Goal: Find specific fact: Find specific fact

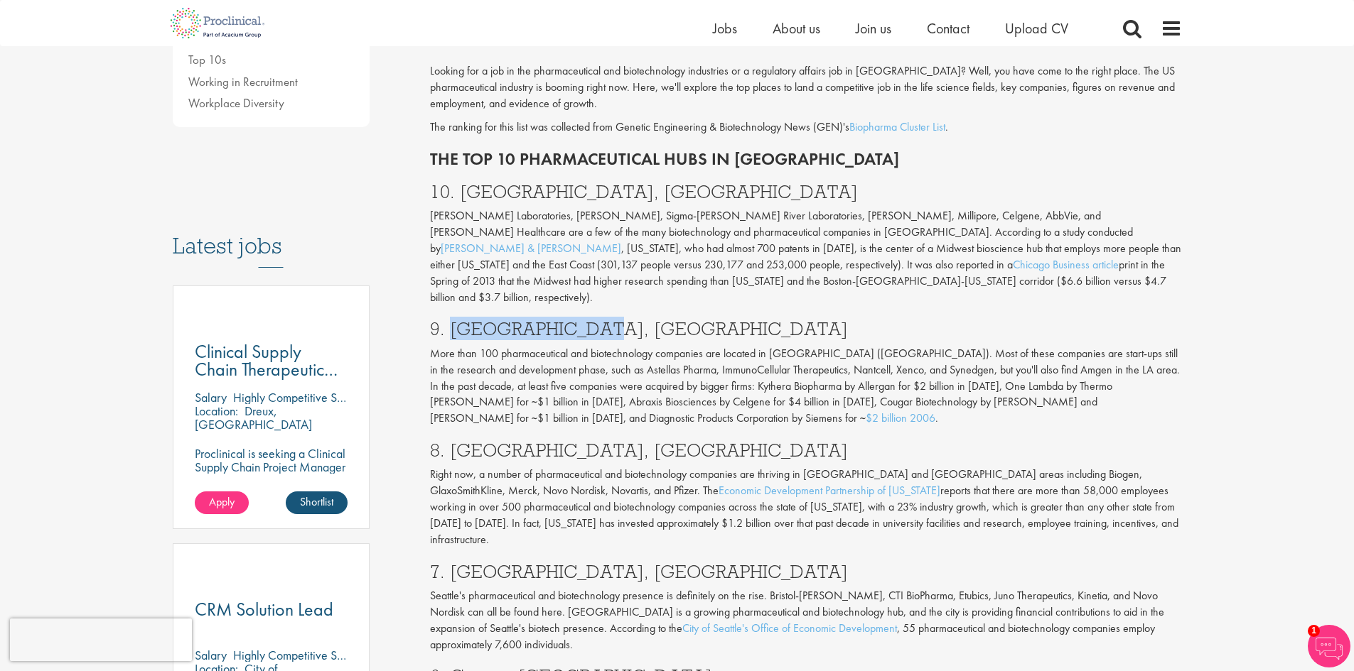
drag, startPoint x: 447, startPoint y: 274, endPoint x: 608, endPoint y: 279, distance: 161.4
click at [608, 320] on h3 "9. [GEOGRAPHIC_DATA], [GEOGRAPHIC_DATA]" at bounding box center [806, 329] width 752 height 18
copy h3 "[GEOGRAPHIC_DATA], [GEOGRAPHIC_DATA]"
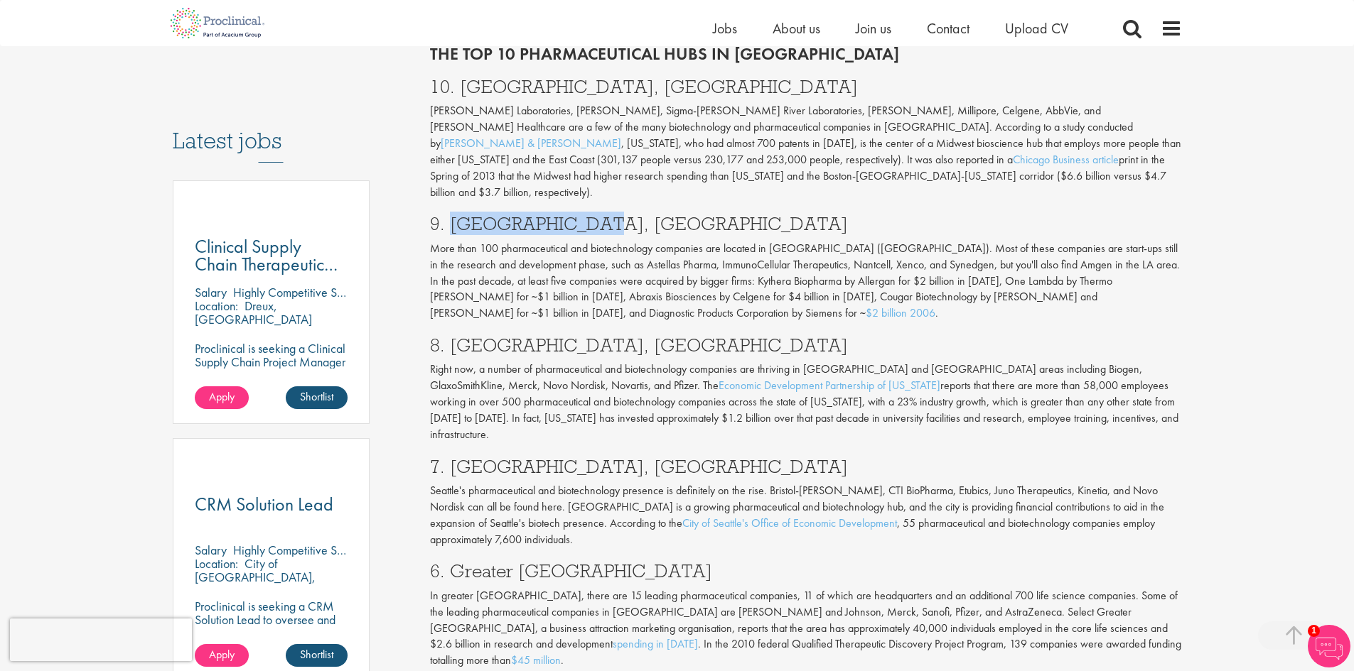
scroll to position [853, 0]
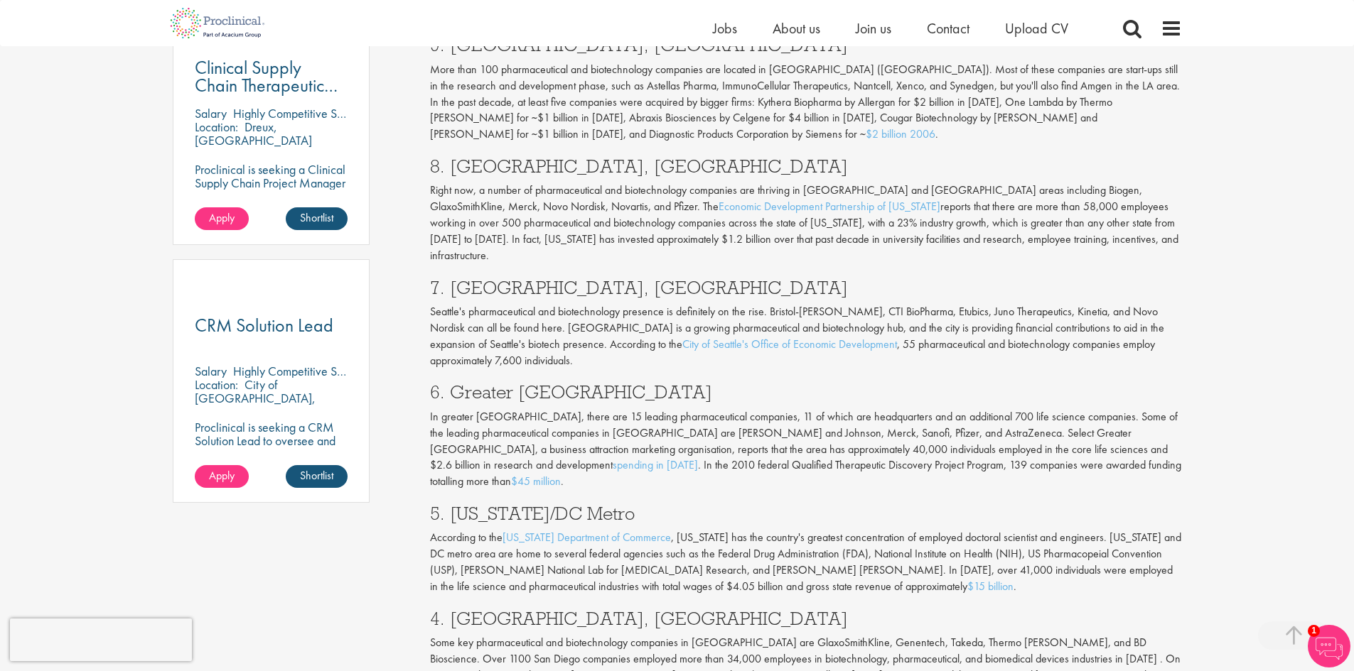
click at [626, 383] on h3 "6. Greater [GEOGRAPHIC_DATA]" at bounding box center [806, 392] width 752 height 18
drag, startPoint x: 628, startPoint y: 335, endPoint x: 448, endPoint y: 338, distance: 180.5
click at [448, 383] on h3 "6. Greater [GEOGRAPHIC_DATA]" at bounding box center [806, 392] width 752 height 18
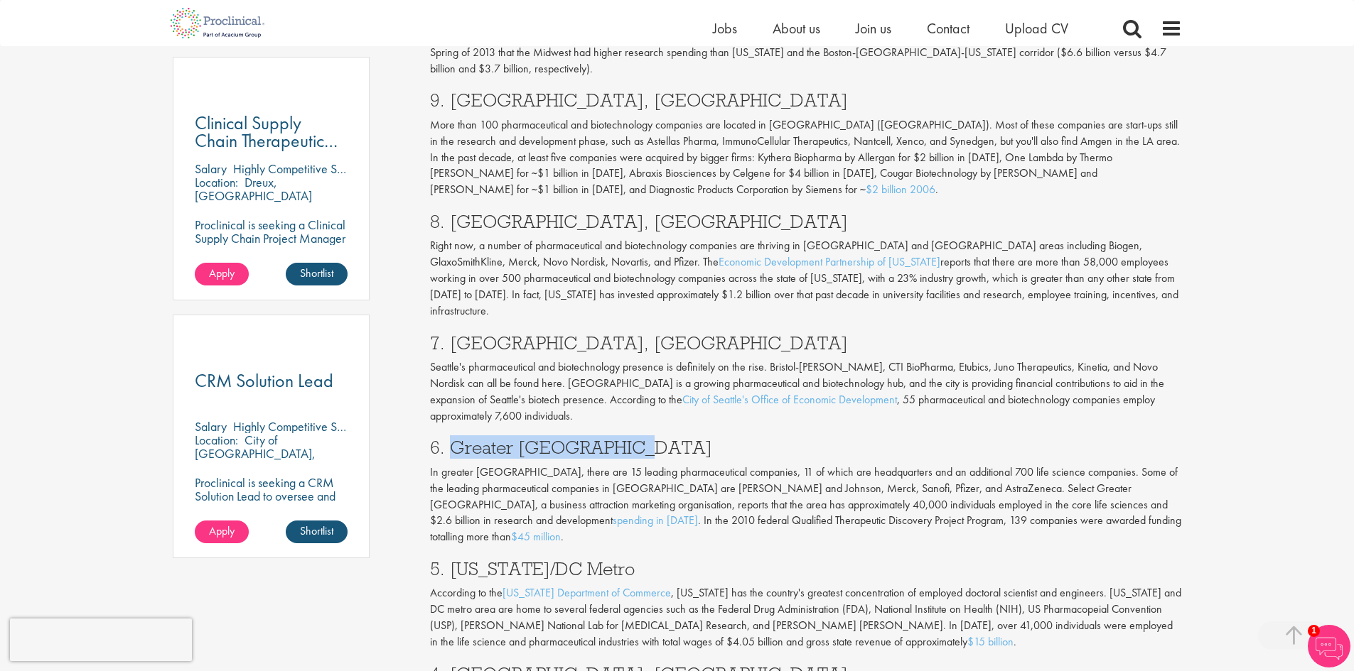
scroll to position [782, 0]
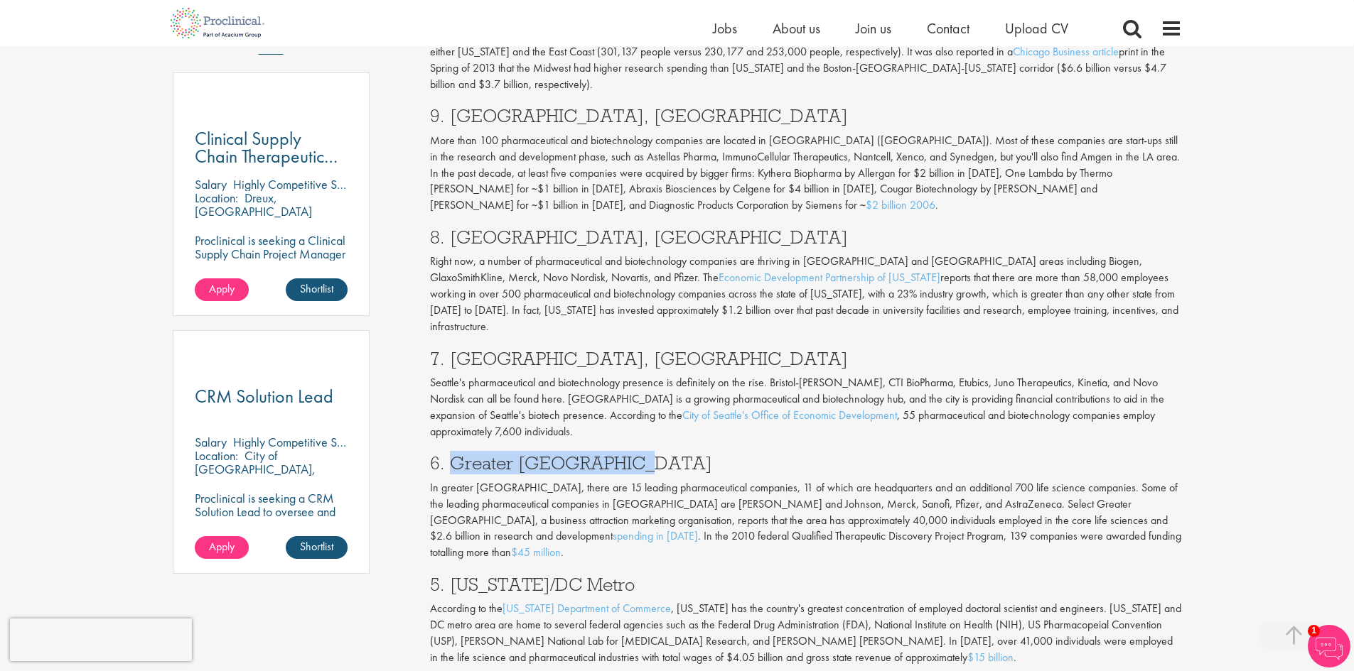
copy h3 "Greater [GEOGRAPHIC_DATA]"
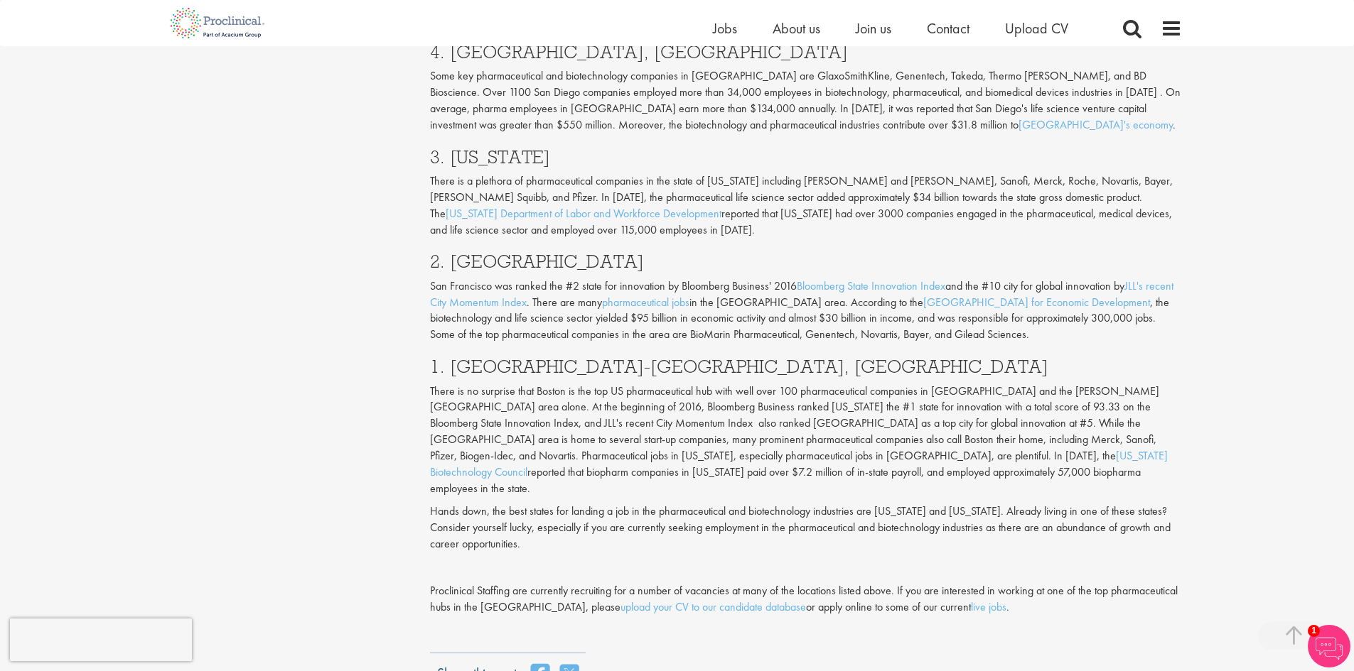
scroll to position [1421, 0]
drag, startPoint x: 446, startPoint y: 288, endPoint x: 644, endPoint y: 288, distance: 198.2
click at [644, 356] on h3 "1. [GEOGRAPHIC_DATA]-[GEOGRAPHIC_DATA], [GEOGRAPHIC_DATA]" at bounding box center [806, 365] width 752 height 18
copy h3 "[GEOGRAPHIC_DATA]-[GEOGRAPHIC_DATA], [GEOGRAPHIC_DATA]"
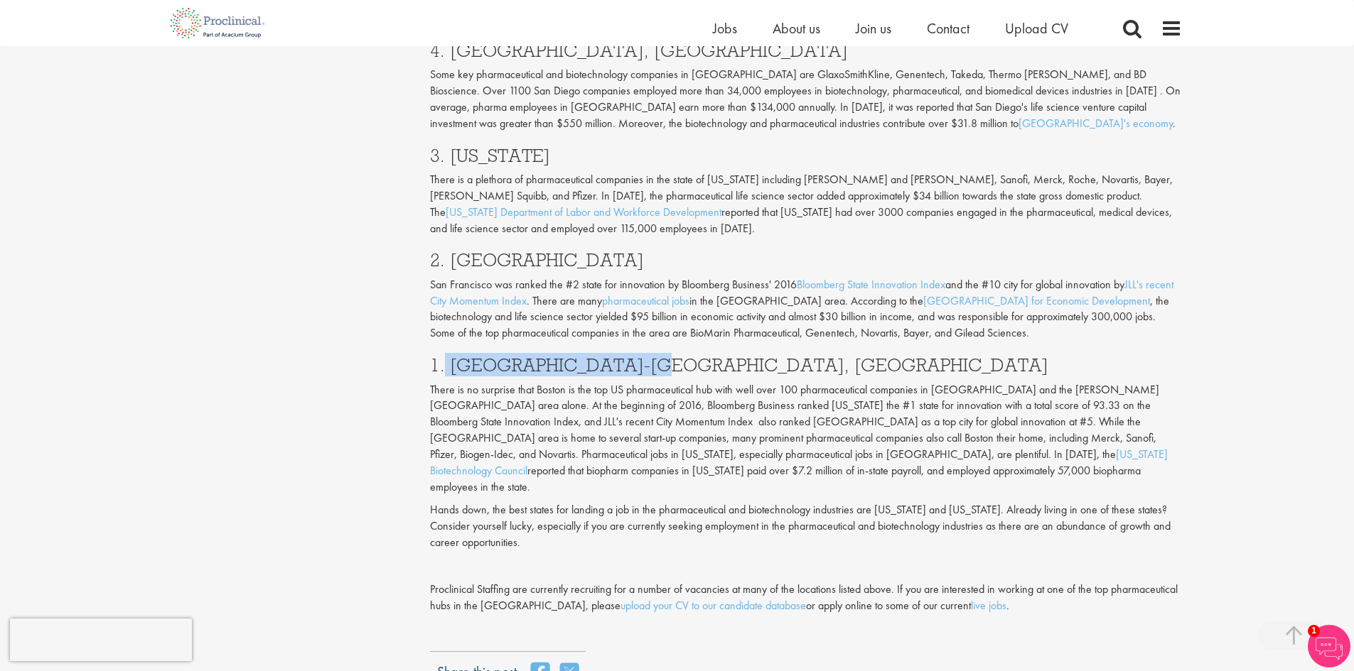
scroll to position [1279, 0]
